Goal: Task Accomplishment & Management: Use online tool/utility

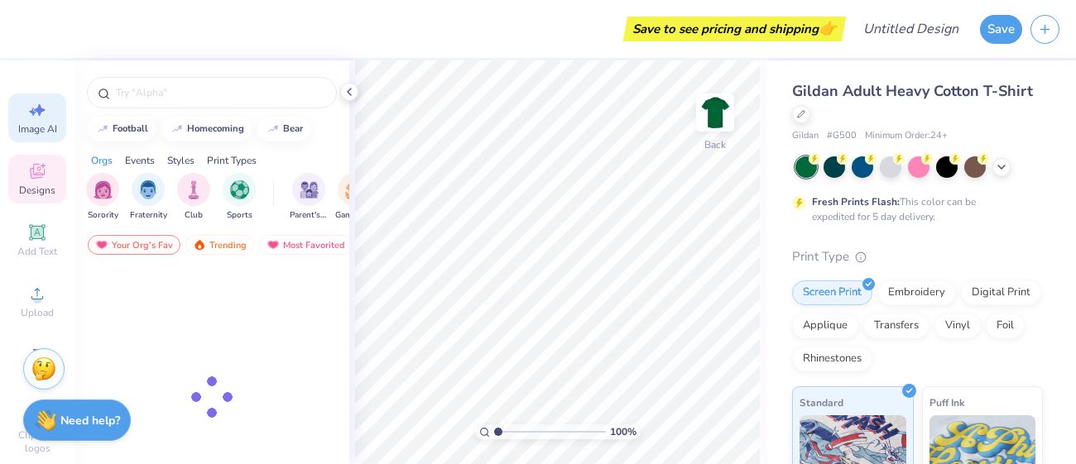
click at [37, 126] on span "Image AI" at bounding box center [37, 128] width 39 height 13
select select "4"
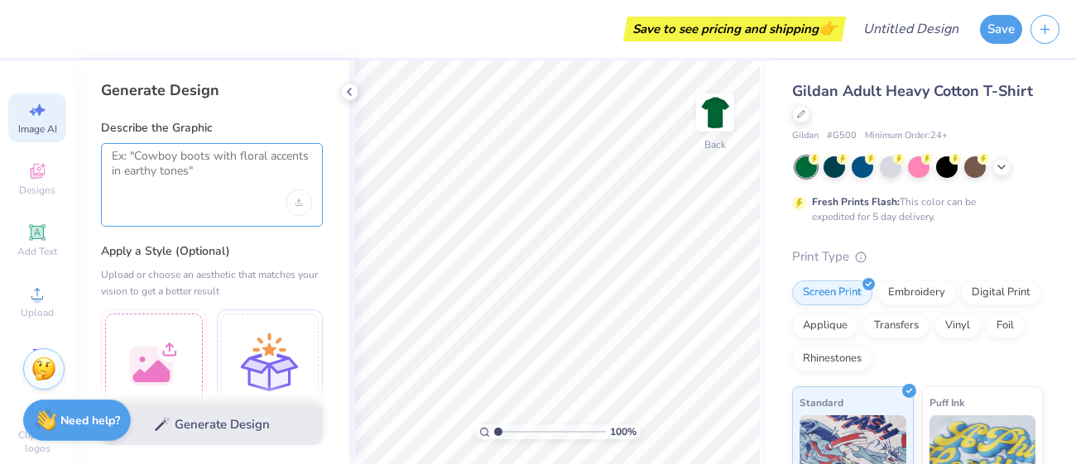
click at [156, 172] on textarea at bounding box center [212, 169] width 200 height 41
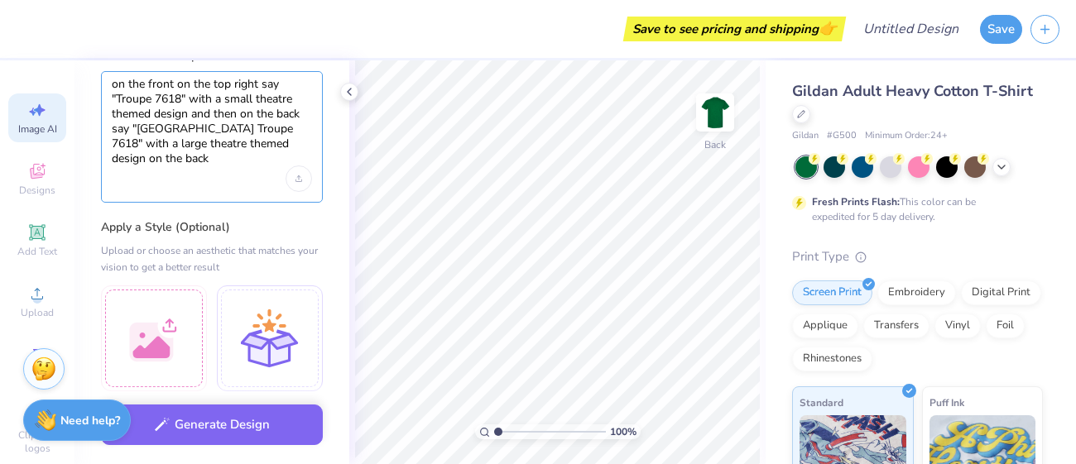
scroll to position [93, 0]
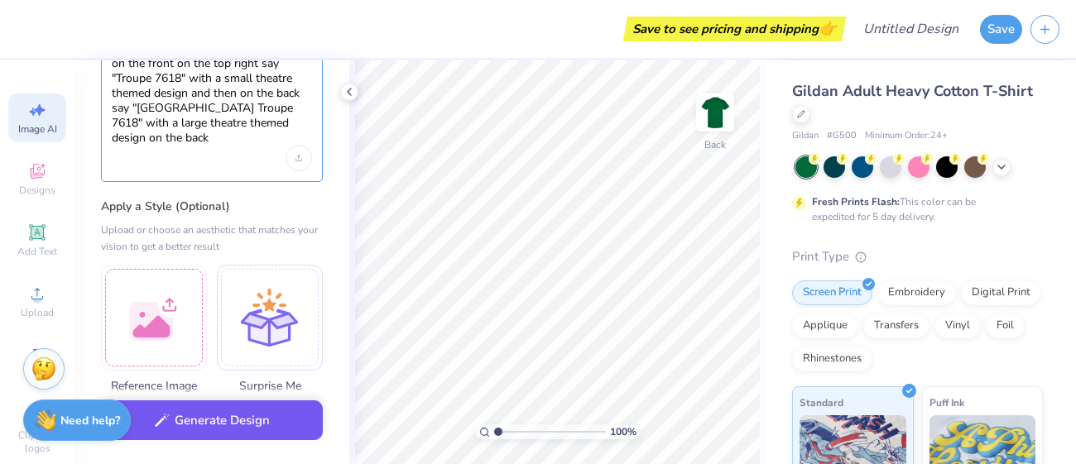
type textarea "on the front on the top right say "Troupe 7618" with a small theatre themed des…"
click at [228, 415] on button "Generate Design" at bounding box center [212, 421] width 222 height 41
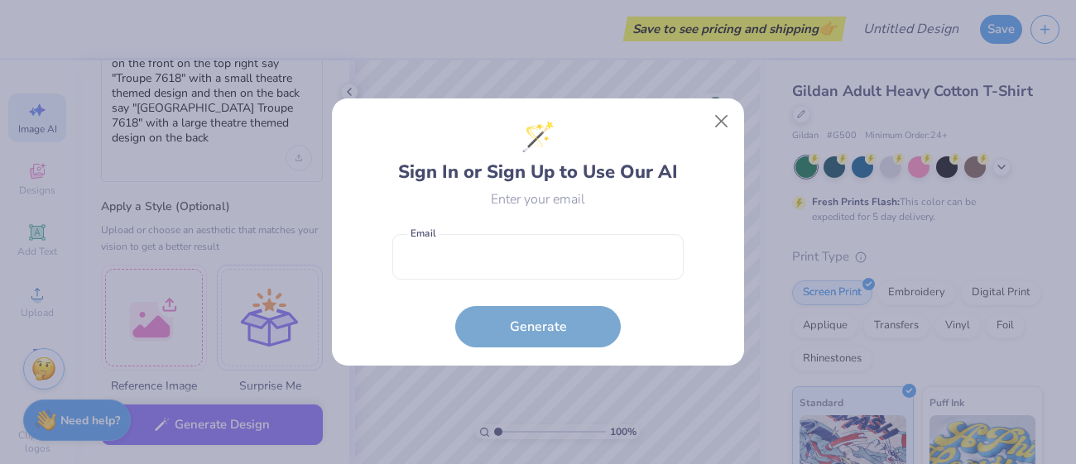
click at [550, 220] on div "🪄 Sign In or Sign Up to Use Our AI Enter your email Email is a required field E…" at bounding box center [537, 232] width 291 height 231
click at [553, 228] on form "Email is a required field Email Generate" at bounding box center [537, 287] width 291 height 122
click at [550, 234] on input "email" at bounding box center [537, 257] width 291 height 46
click at [522, 245] on input "562015@my.cuhsd." at bounding box center [537, 257] width 291 height 46
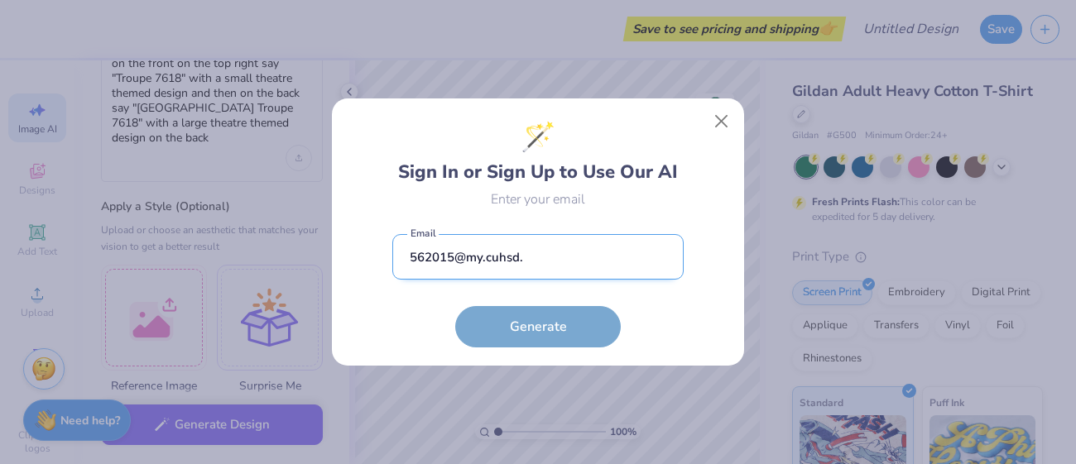
click at [522, 245] on input "562015@my.cuhsd." at bounding box center [537, 257] width 291 height 46
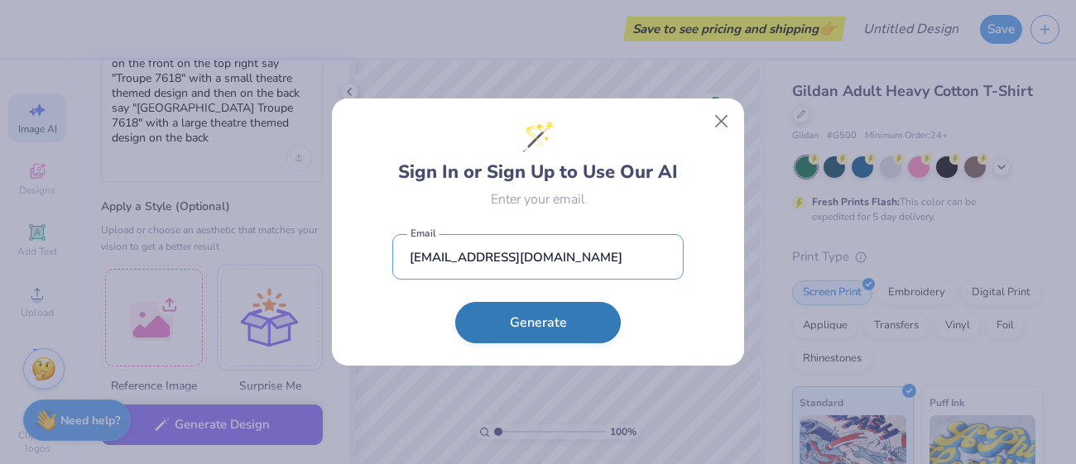
type input "romyleiba09@gmail.com"
click at [563, 310] on button "Generate" at bounding box center [538, 322] width 166 height 41
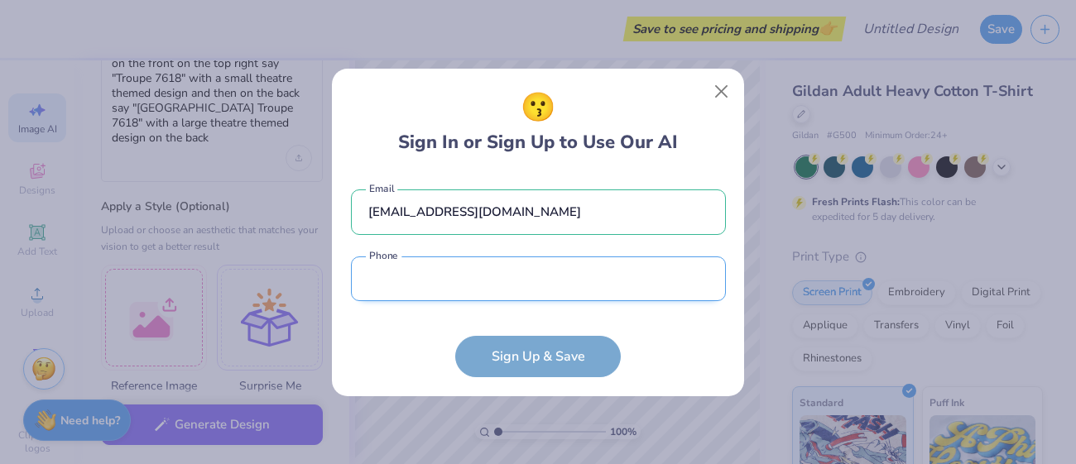
click at [493, 289] on input "tel" at bounding box center [538, 280] width 375 height 46
type input "(408) 442-0"
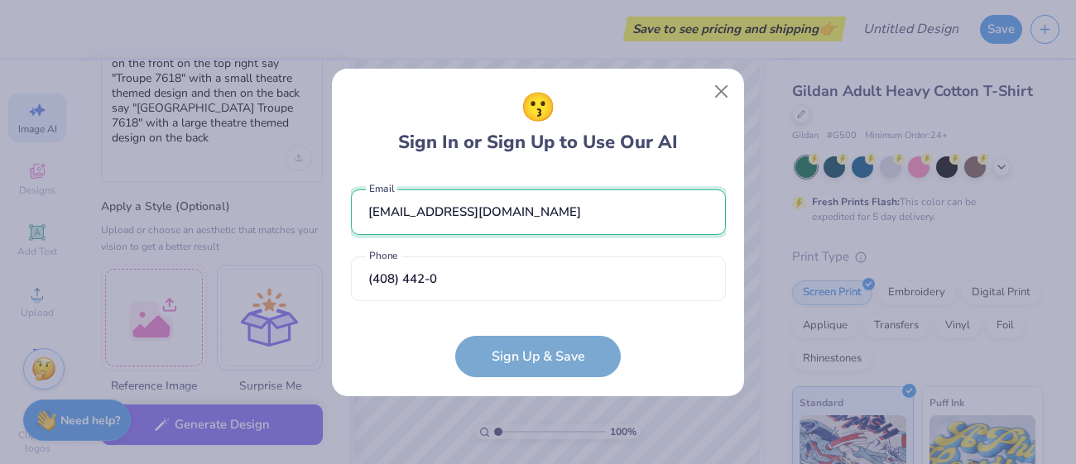
click at [449, 228] on div "romyleiba09@gmail.com Email (408) 442-0 Phone must match the following: "/\d{10…" at bounding box center [538, 241] width 375 height 137
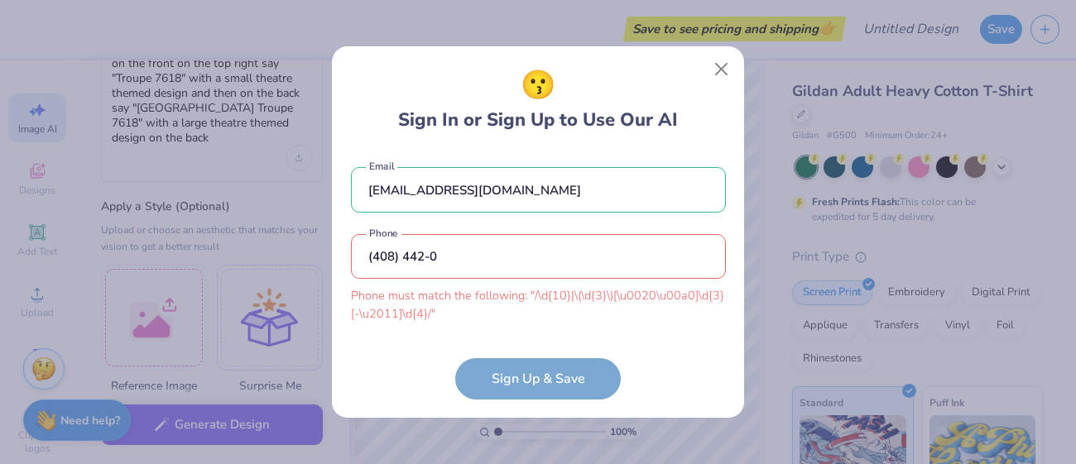
click at [449, 228] on div "romyleiba09@gmail.com Email (408) 442-0 Phone must match the following: "/\d{10…" at bounding box center [538, 241] width 375 height 180
click at [427, 199] on input "romyleiba09@gmail.com" at bounding box center [538, 190] width 375 height 46
type input "@gmail.com"
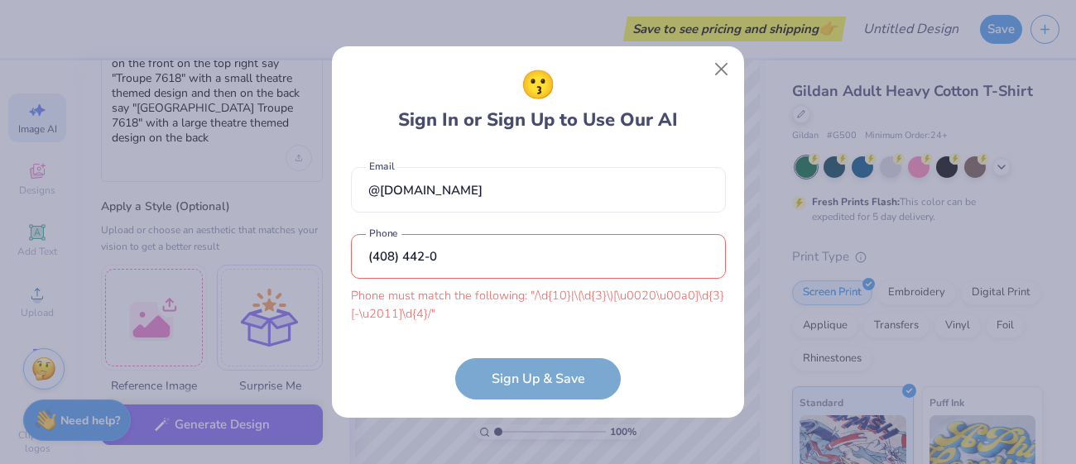
click at [449, 264] on input "(408) 442-0" at bounding box center [538, 257] width 375 height 46
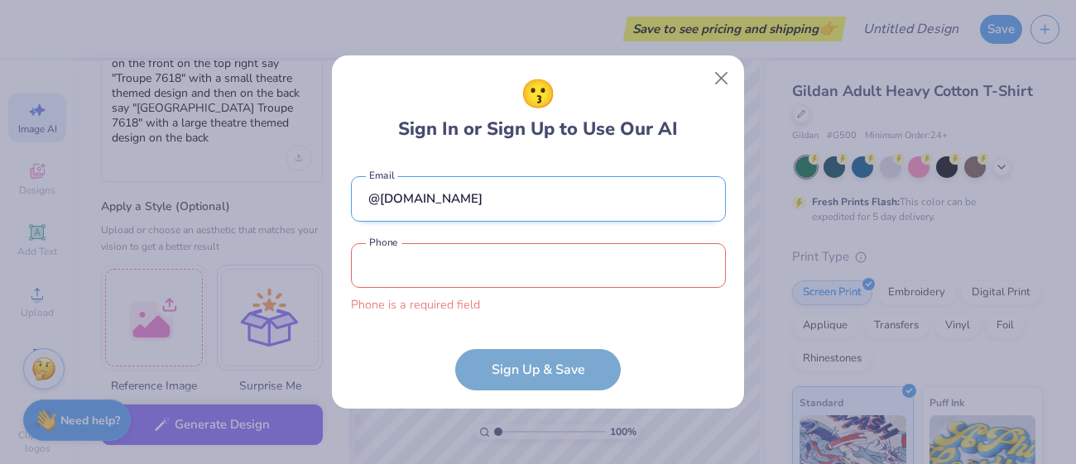
click at [406, 206] on input "@gmail.com" at bounding box center [538, 199] width 375 height 46
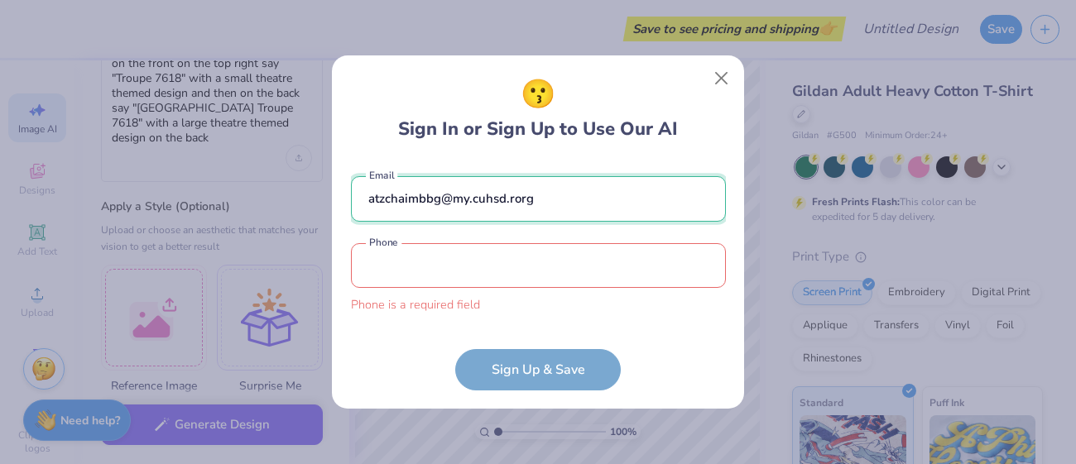
click at [452, 202] on input "atzchaimbbg@my.cuhsd.rorg" at bounding box center [538, 199] width 375 height 46
drag, startPoint x: 559, startPoint y: 207, endPoint x: 443, endPoint y: 198, distance: 116.2
click at [443, 198] on input "atzchaimbbg@my.cuhsd.rorg" at bounding box center [538, 199] width 375 height 46
type input "atzchaimbbgizborit@gmail.com"
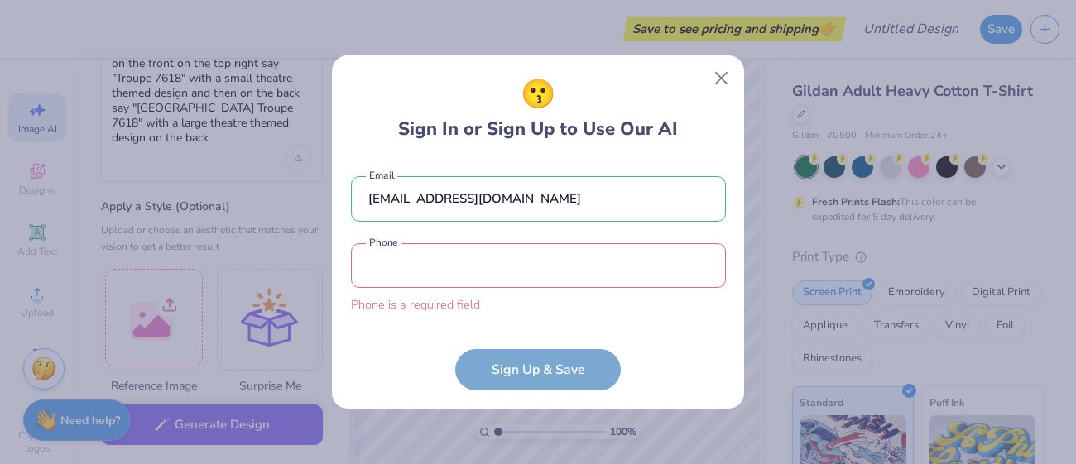
click at [453, 247] on input "tel" at bounding box center [538, 266] width 375 height 46
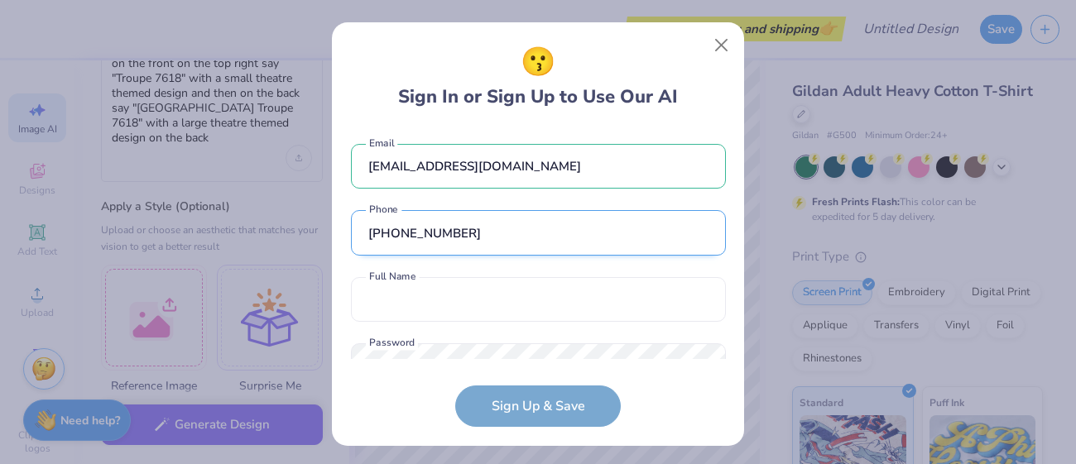
scroll to position [58, 0]
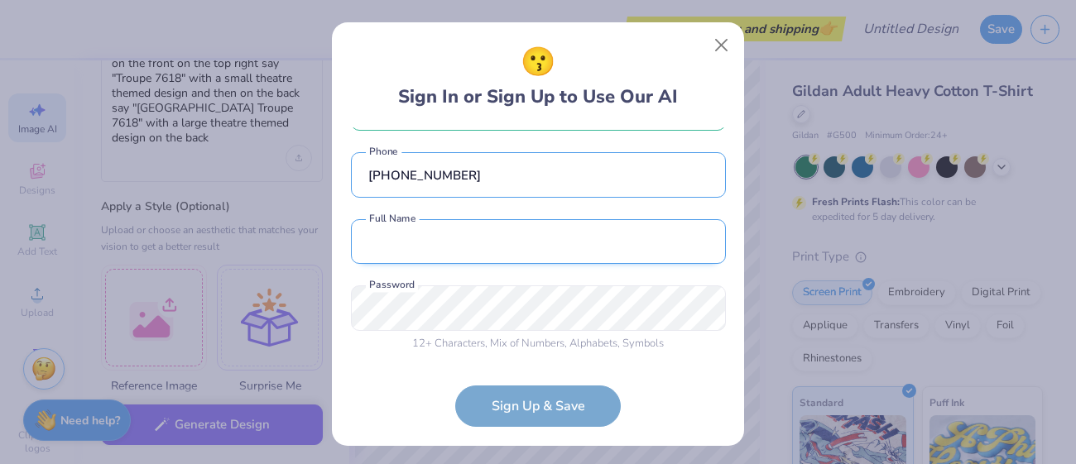
type input "(408) 442-0586"
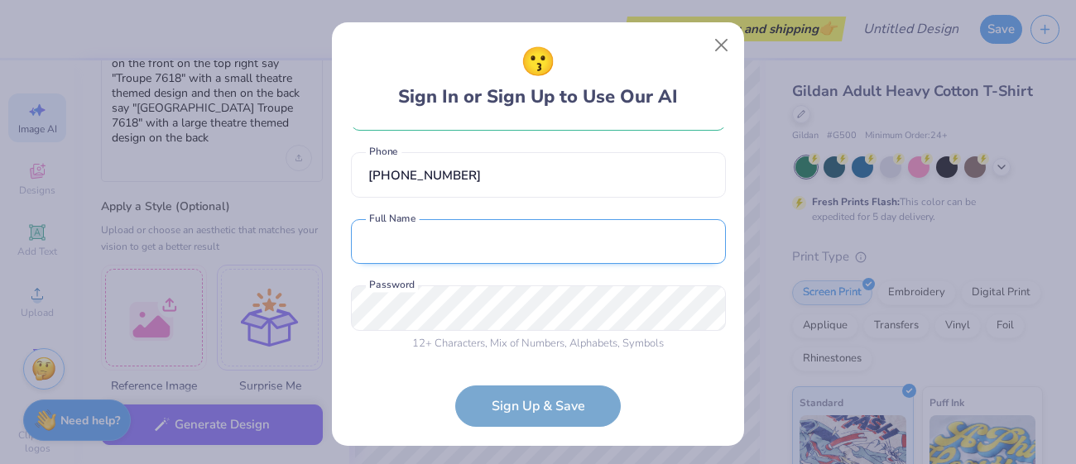
click at [438, 234] on input "text" at bounding box center [538, 242] width 375 height 46
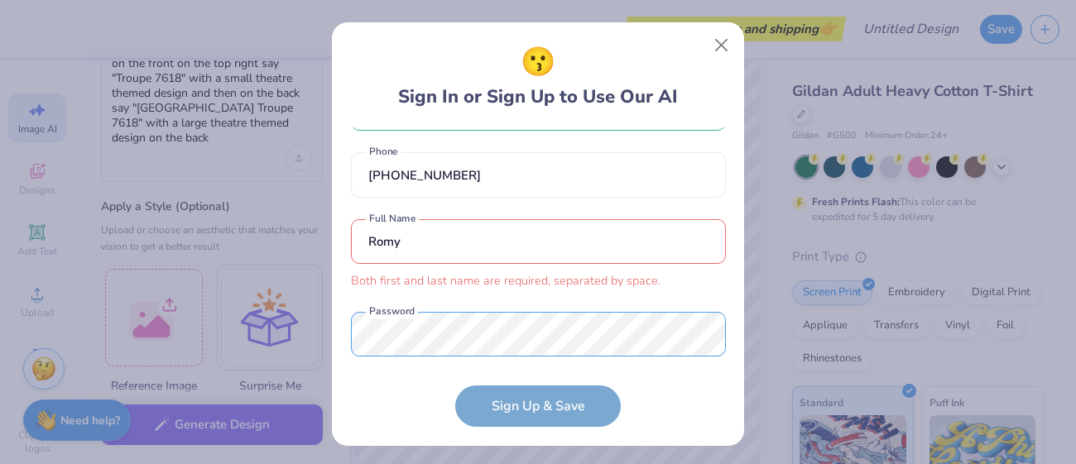
scroll to position [84, 0]
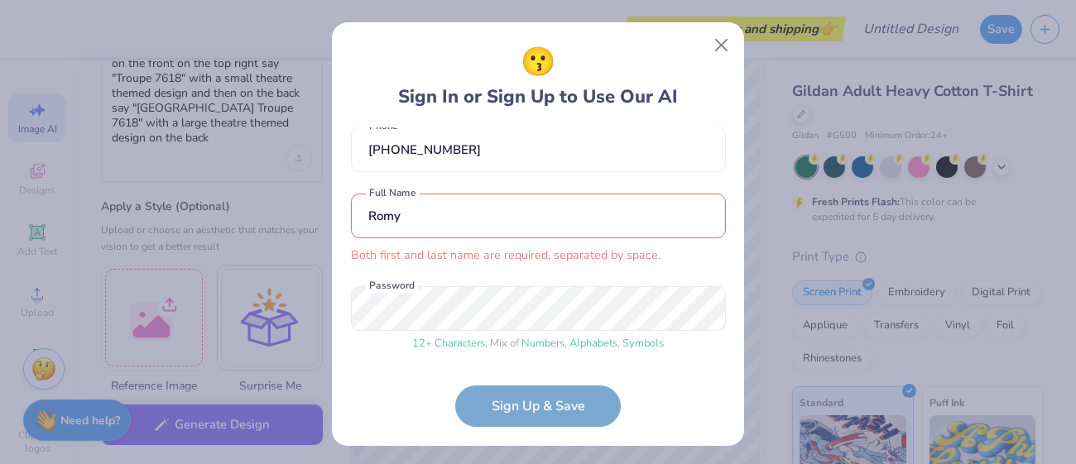
click at [489, 223] on input "Romy" at bounding box center [538, 217] width 375 height 46
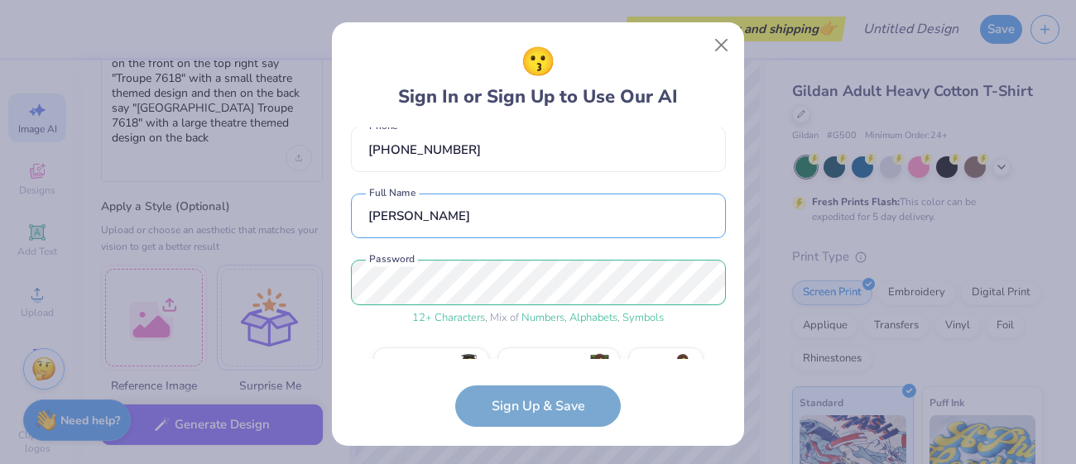
type input "Romy Leiba"
click at [545, 397] on form "atzchaimbbgizborit@gmail.com Email (408) 442-0586 Phone Romy Leiba Full Name 12…" at bounding box center [538, 277] width 375 height 300
click at [544, 411] on form "atzchaimbbgizborit@gmail.com Email (408) 442-0586 Phone Romy Leiba Full Name 12…" at bounding box center [538, 277] width 375 height 300
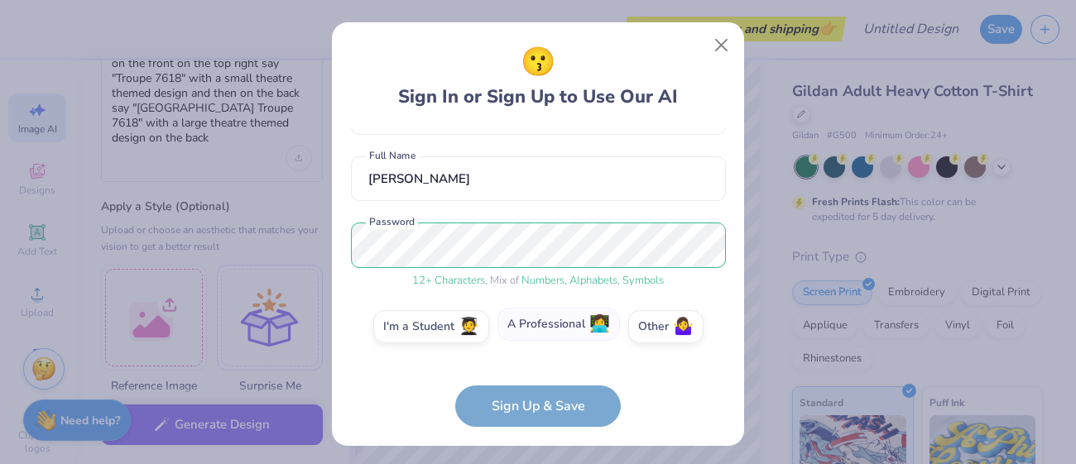
click at [511, 327] on label "A Professional 👩‍💻" at bounding box center [558, 324] width 122 height 33
click at [533, 447] on input "A Professional 👩‍💻" at bounding box center [538, 452] width 11 height 11
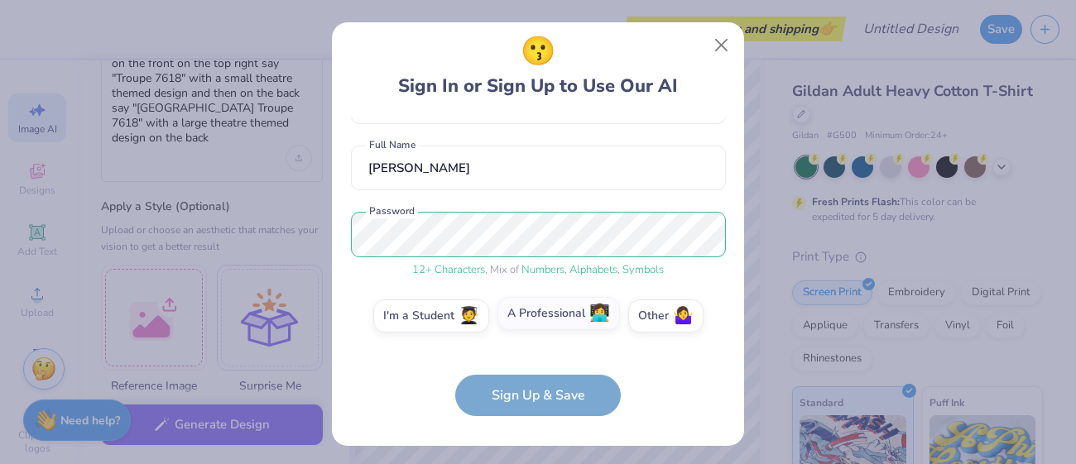
scroll to position [0, 0]
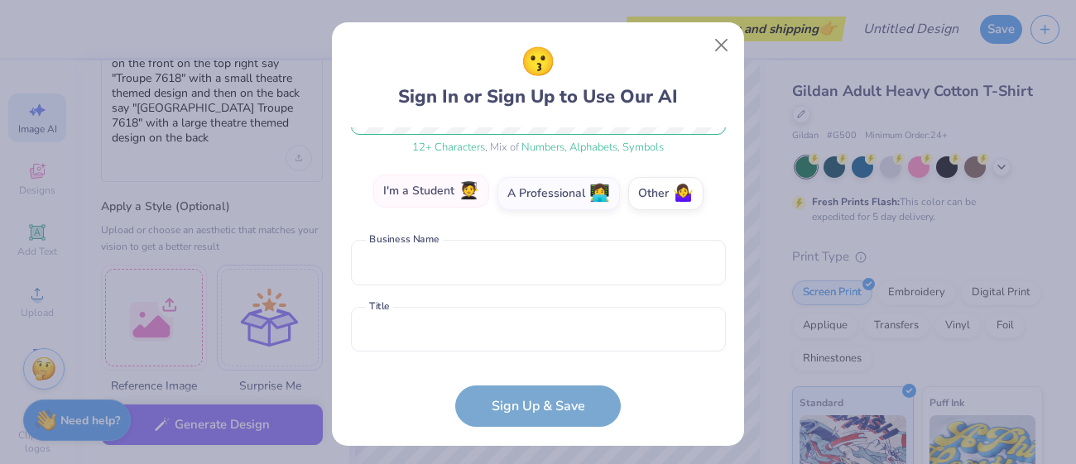
click at [418, 198] on label "I'm a Student 🧑‍🎓" at bounding box center [431, 191] width 116 height 33
click at [533, 447] on input "I'm a Student 🧑‍🎓" at bounding box center [538, 452] width 11 height 11
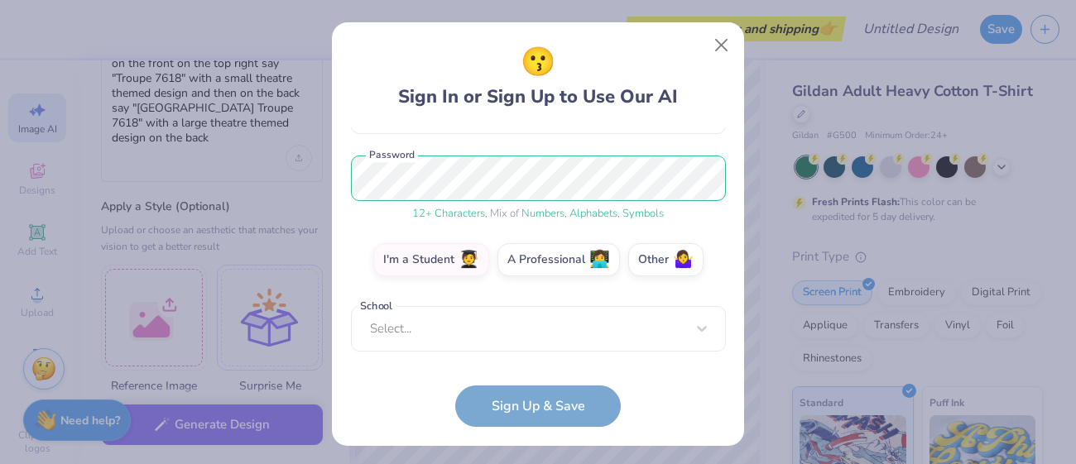
scroll to position [179, 0]
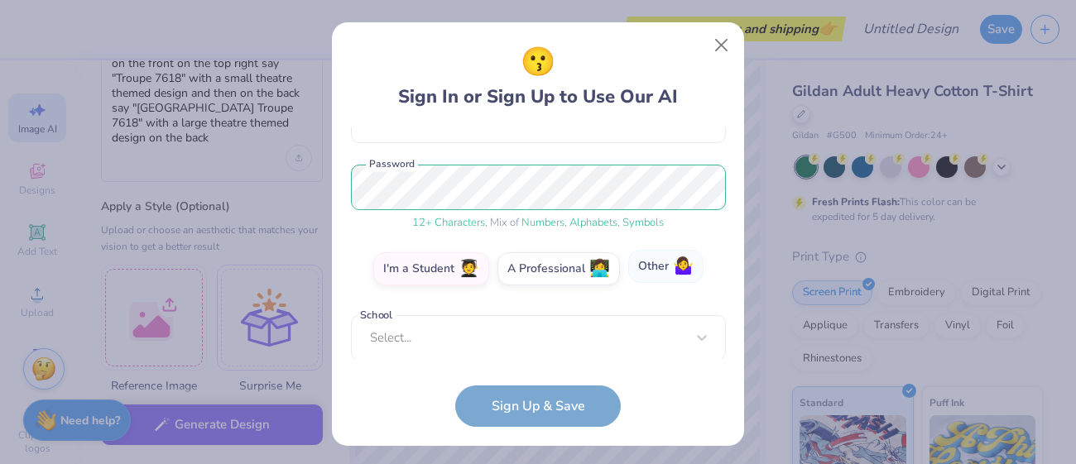
click at [653, 262] on label "Other 🤷‍♀️" at bounding box center [665, 266] width 75 height 33
click at [544, 447] on input "Other 🤷‍♀️" at bounding box center [538, 452] width 11 height 11
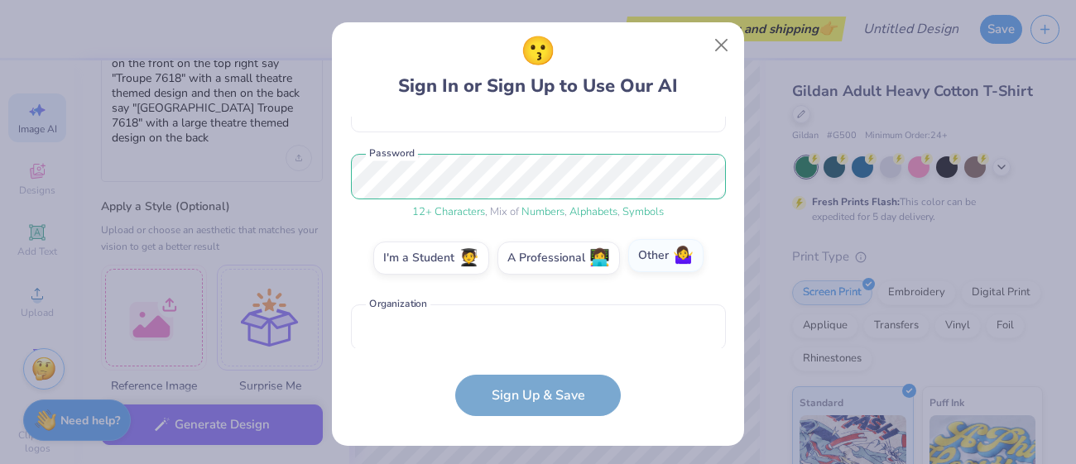
scroll to position [0, 0]
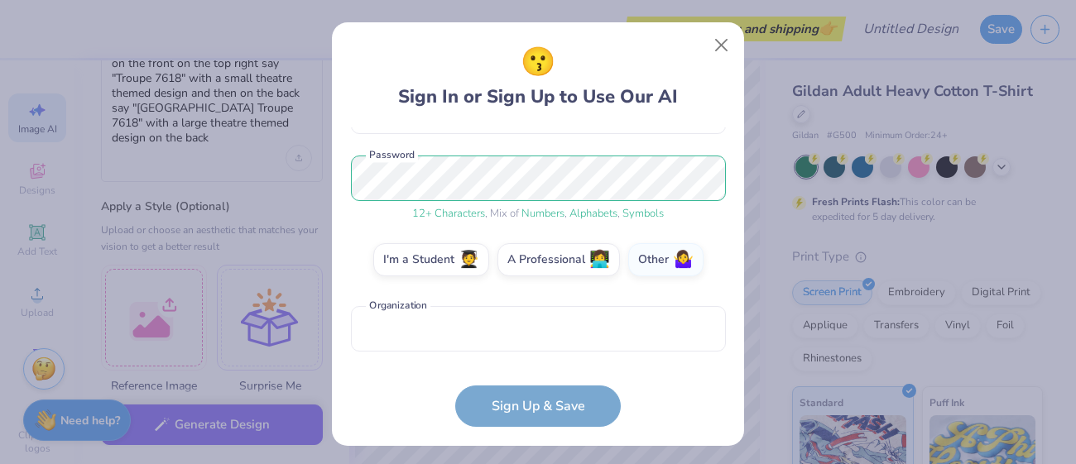
click at [586, 387] on form "atzchaimbbgizborit@gmail.com Email (408) 442-0586 Phone Romy Leiba Full Name 12…" at bounding box center [538, 277] width 375 height 300
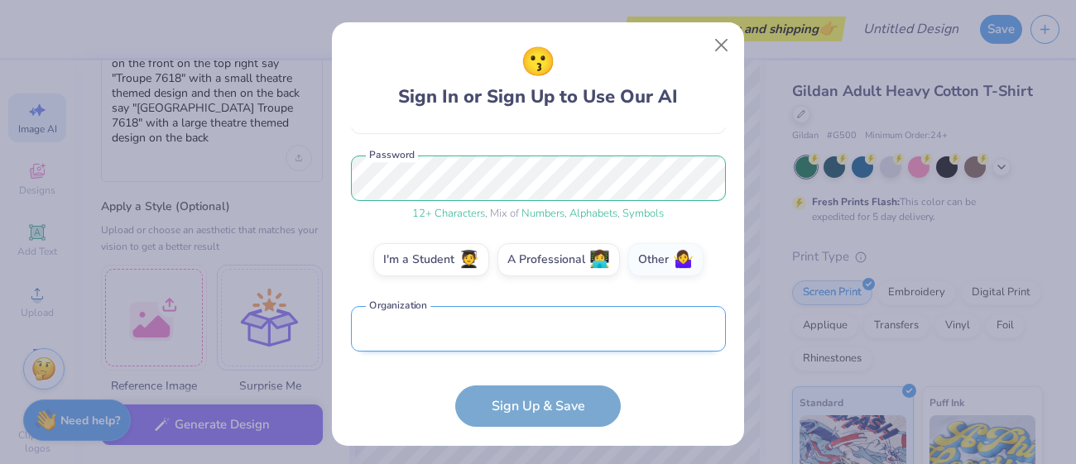
click at [506, 348] on input "text" at bounding box center [538, 329] width 375 height 46
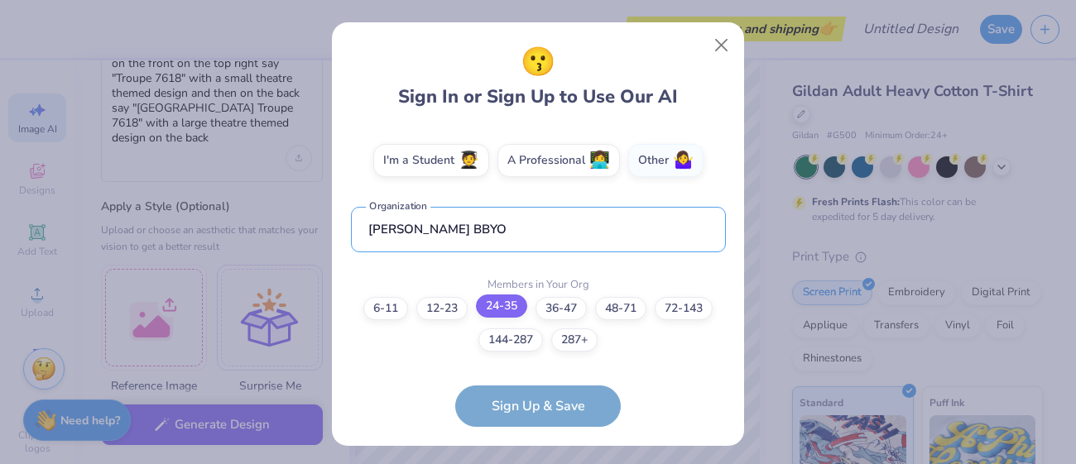
type input "Atz Chaim BBYO"
click at [494, 305] on label "24-35" at bounding box center [501, 306] width 51 height 23
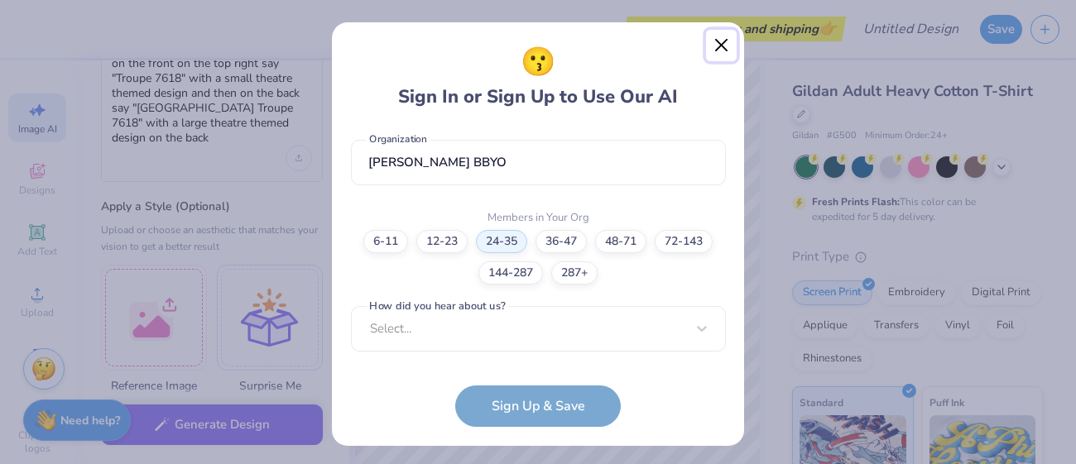
click at [720, 46] on button "Close" at bounding box center [721, 45] width 31 height 31
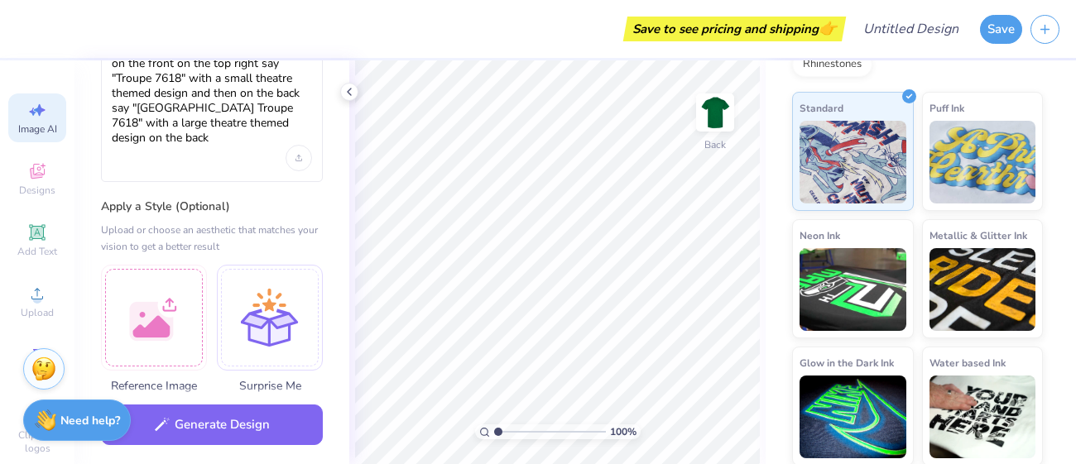
scroll to position [0, 0]
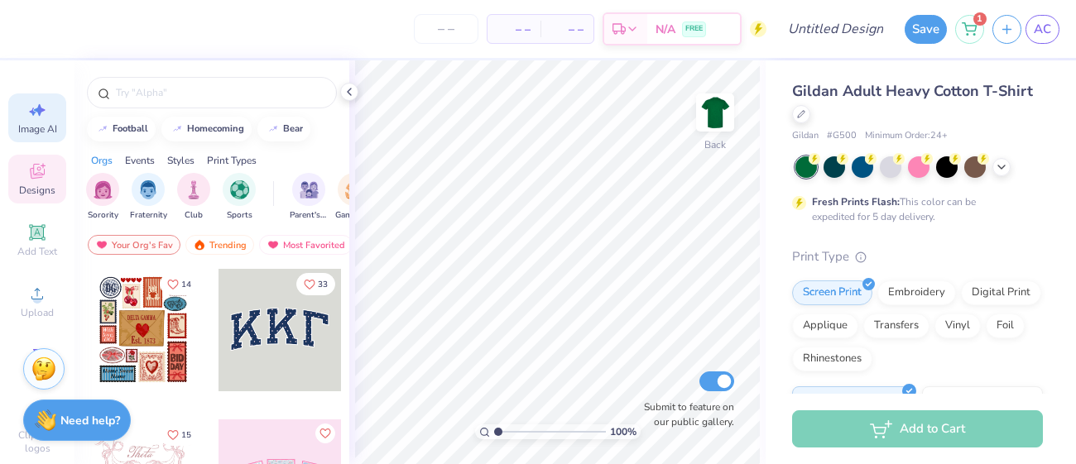
click at [24, 113] on div "Image AI" at bounding box center [37, 118] width 58 height 49
select select "4"
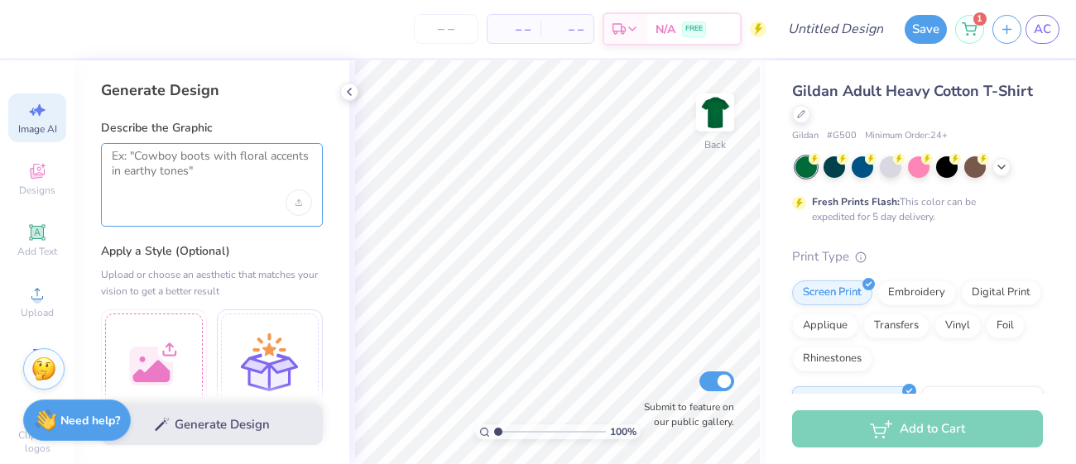
click at [160, 187] on textarea at bounding box center [212, 169] width 200 height 41
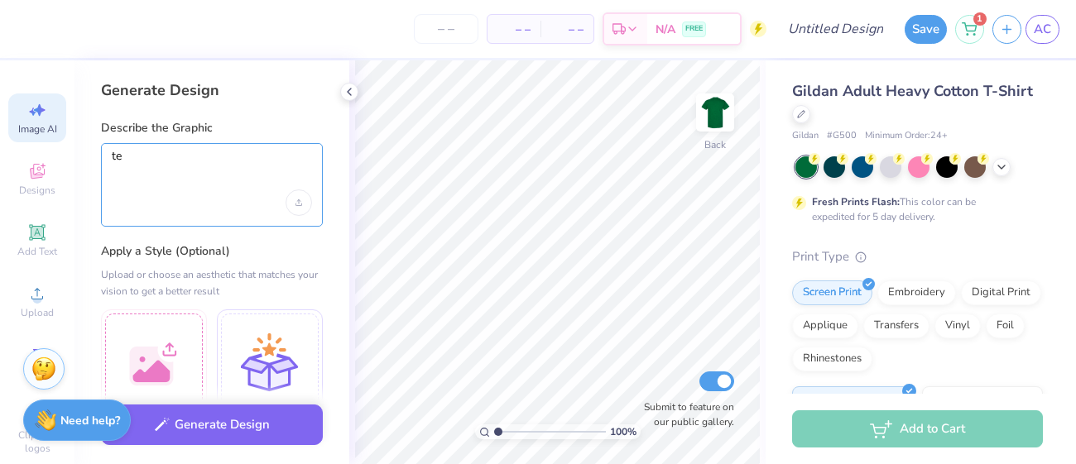
type textarea "t"
click at [270, 155] on textarea "say "Troupe 7618" in the front with a small design underneath" at bounding box center [212, 169] width 200 height 41
click at [306, 170] on textarea "say "Troupe 7618" in the front top right with a small design underneath" at bounding box center [212, 169] width 200 height 41
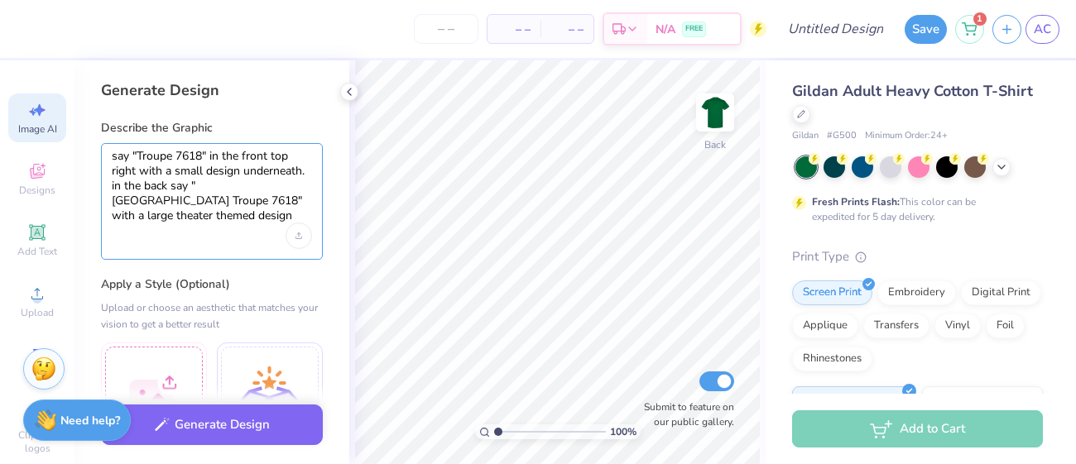
click at [209, 170] on textarea "say "Troupe 7618" in the front top right with a small design underneath. in the…" at bounding box center [212, 186] width 200 height 74
type textarea "say "Troupe 7618" in the front top right with a small theater themed design und…"
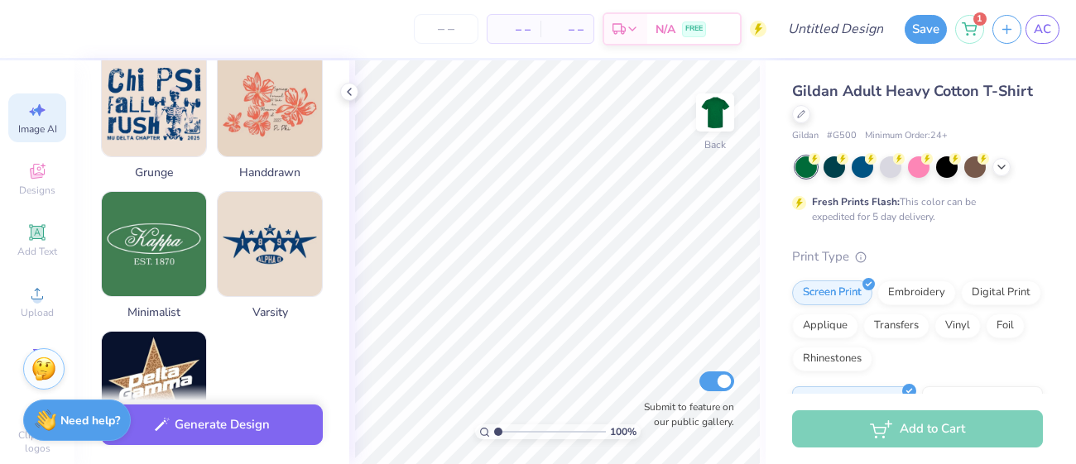
scroll to position [984, 0]
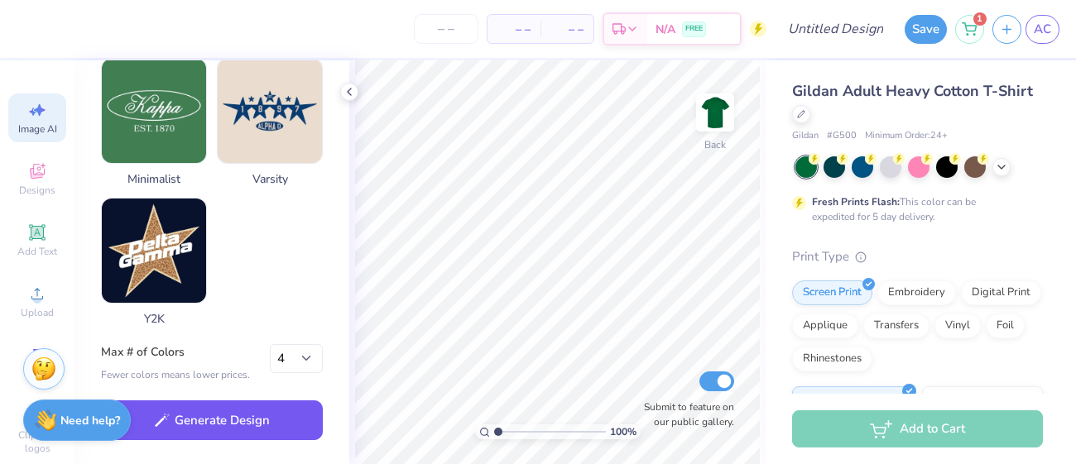
click at [252, 430] on button "Generate Design" at bounding box center [212, 421] width 222 height 41
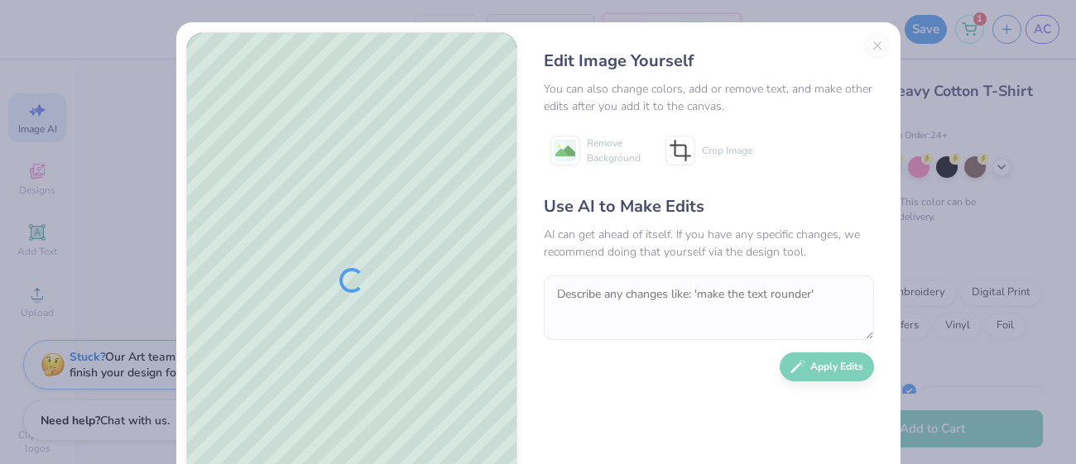
scroll to position [97, 0]
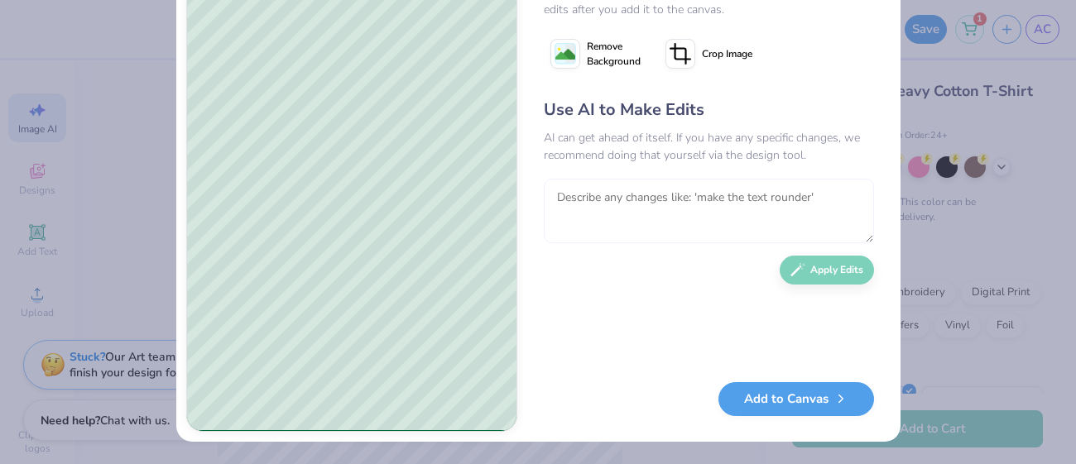
click at [672, 196] on textarea at bounding box center [709, 211] width 330 height 65
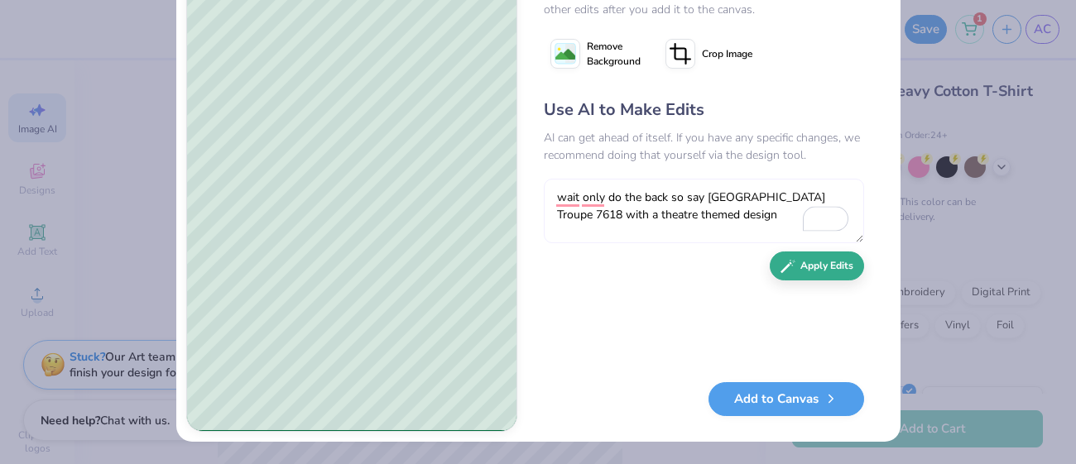
type textarea "wait only do the back so say Leigh High School Troupe 7618 with a theatre theme…"
click at [821, 267] on button "Apply Edits" at bounding box center [817, 266] width 94 height 29
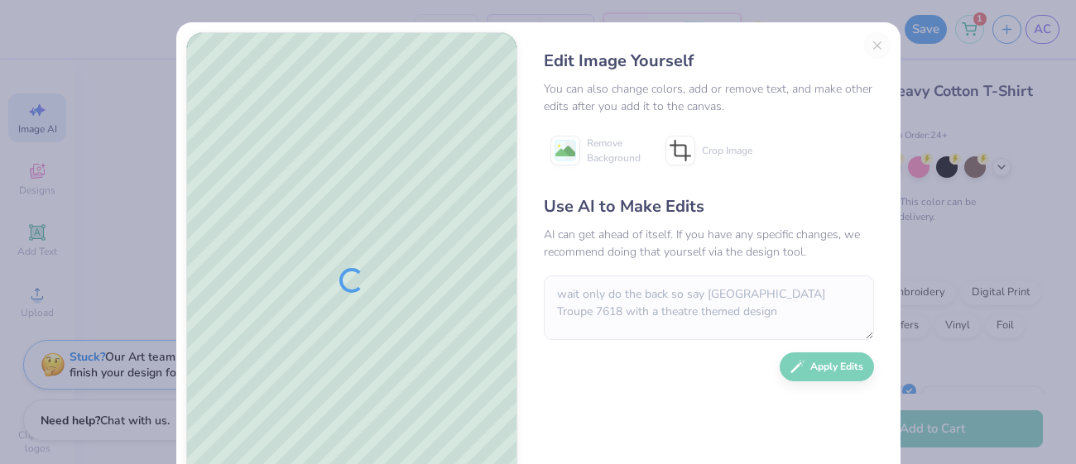
scroll to position [97, 0]
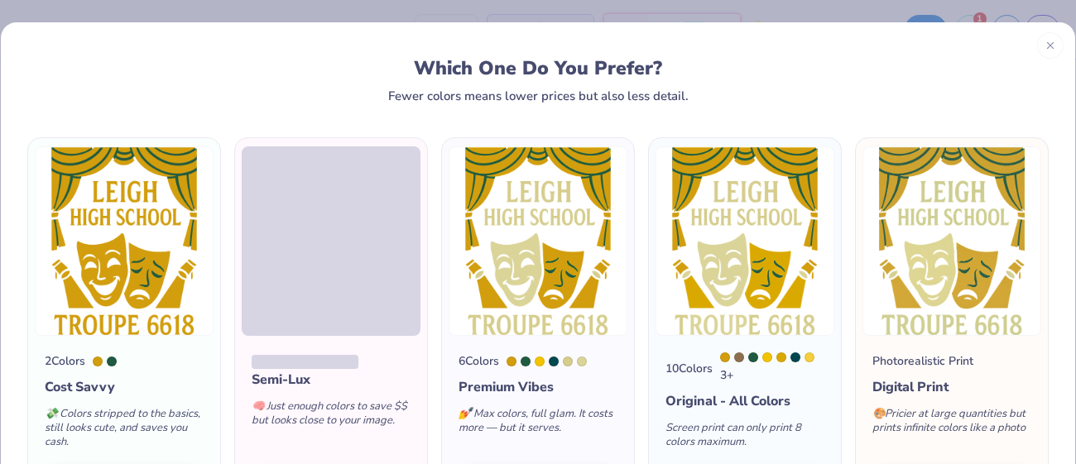
scroll to position [136, 0]
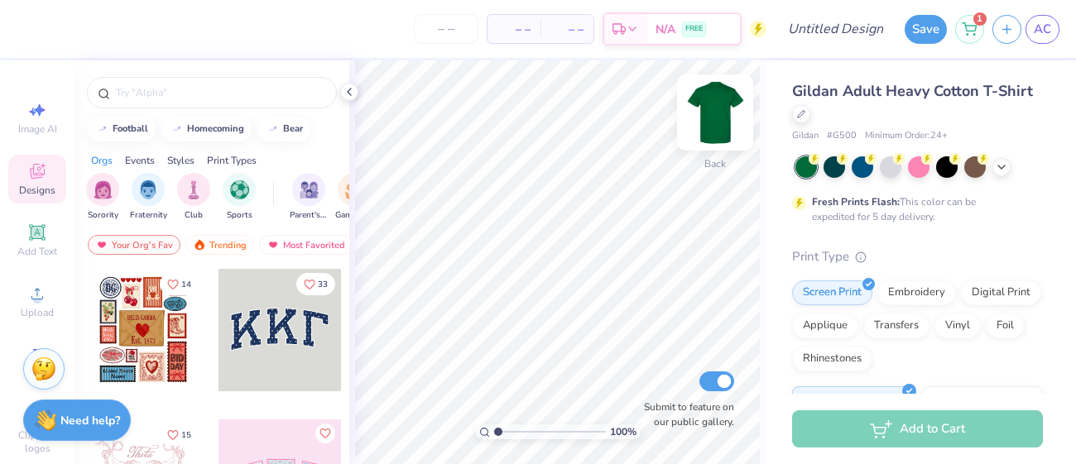
click at [721, 122] on img at bounding box center [715, 112] width 66 height 66
click at [715, 103] on img at bounding box center [715, 112] width 66 height 66
click at [714, 104] on img at bounding box center [715, 112] width 66 height 66
click at [351, 92] on icon at bounding box center [349, 91] width 13 height 13
